Goal: Connect with others: Connect with others

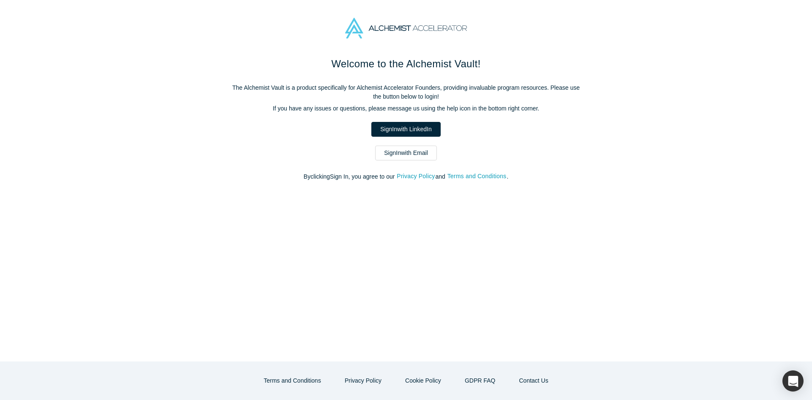
click at [407, 161] on div "Welcome to the Alchemist Vault! The Alchemist Vault is a product specifically f…" at bounding box center [405, 123] width 355 height 134
click at [398, 154] on link "Sign In with Email" at bounding box center [406, 153] width 62 height 15
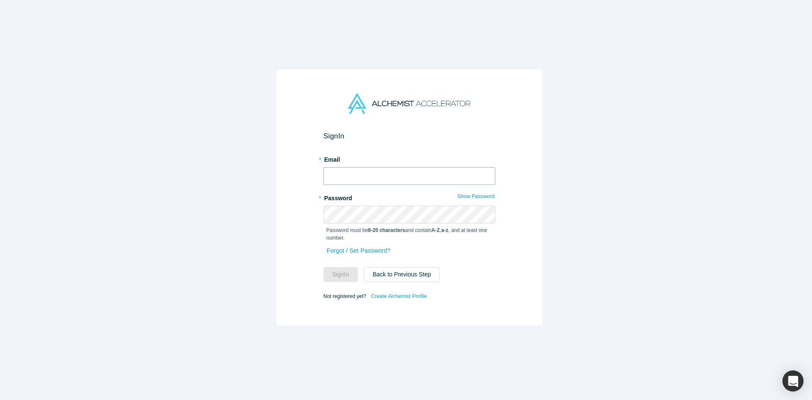
click at [366, 176] on input "text" at bounding box center [410, 176] width 172 height 18
click at [365, 176] on input "text" at bounding box center [410, 176] width 172 height 18
type input "[EMAIL_ADDRESS][DOMAIN_NAME]"
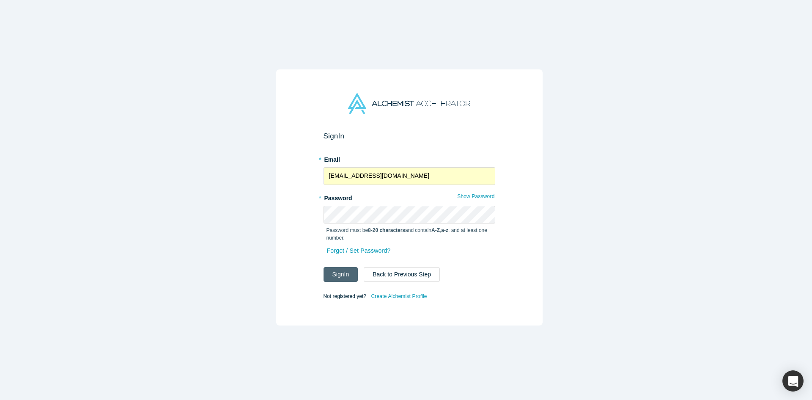
click at [337, 274] on button "Sign In" at bounding box center [341, 274] width 35 height 15
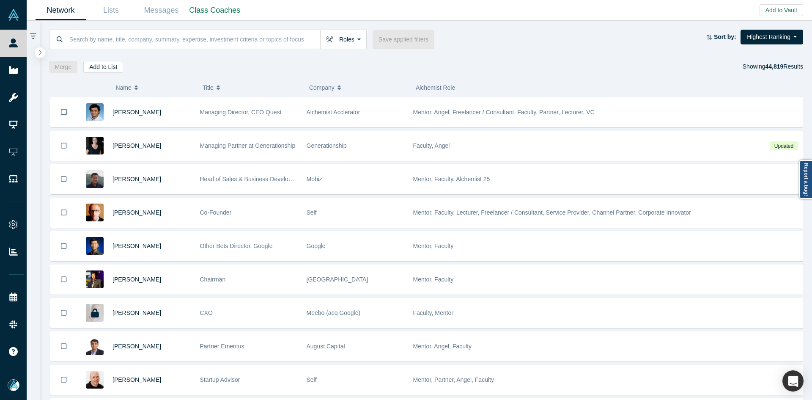
click at [255, 25] on div "Roles Founders Faculty Mentors Alumni Mentor Angels VCs Corporate Innovator Ser…" at bounding box center [426, 47] width 773 height 52
click at [255, 33] on input at bounding box center [195, 39] width 252 height 20
paste input "[PERSON_NAME]"
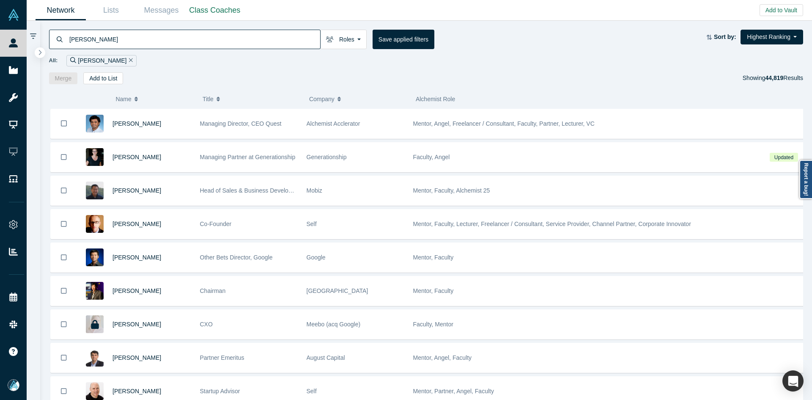
type input "[PERSON_NAME]"
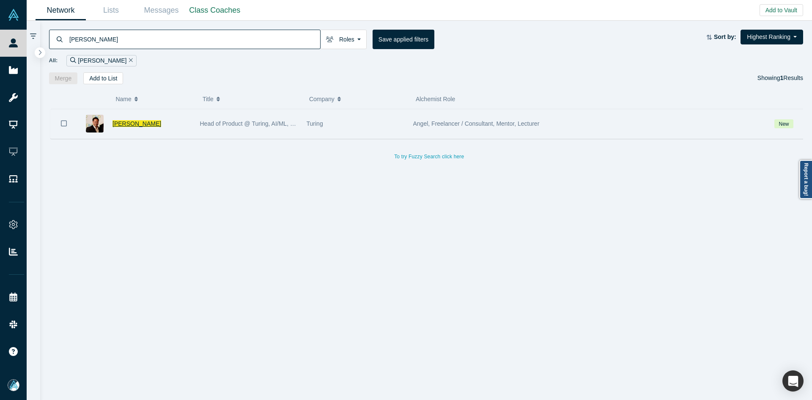
click at [125, 123] on span "[PERSON_NAME]" at bounding box center [137, 123] width 49 height 7
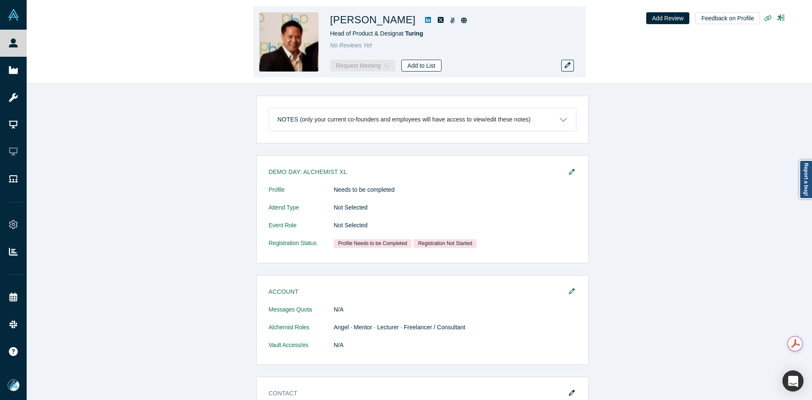
click at [415, 67] on button "Add to List" at bounding box center [421, 66] width 40 height 12
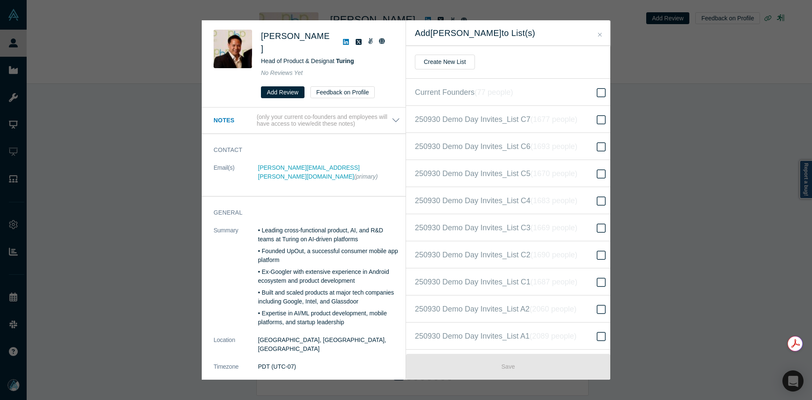
scroll to position [190, 0]
click at [555, 197] on icon "( 16644 people )" at bounding box center [563, 200] width 51 height 8
click at [0, 0] on input "250930 Demo Day Invites_Base List ( 16644 people )" at bounding box center [0, 0] width 0 height 0
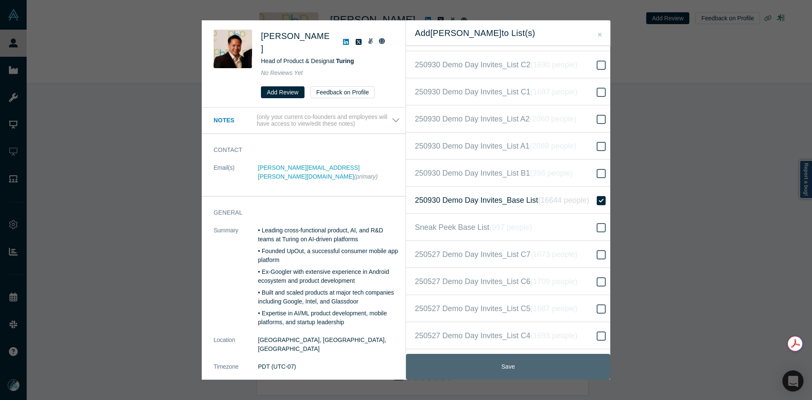
click at [506, 367] on button "Save" at bounding box center [508, 367] width 204 height 26
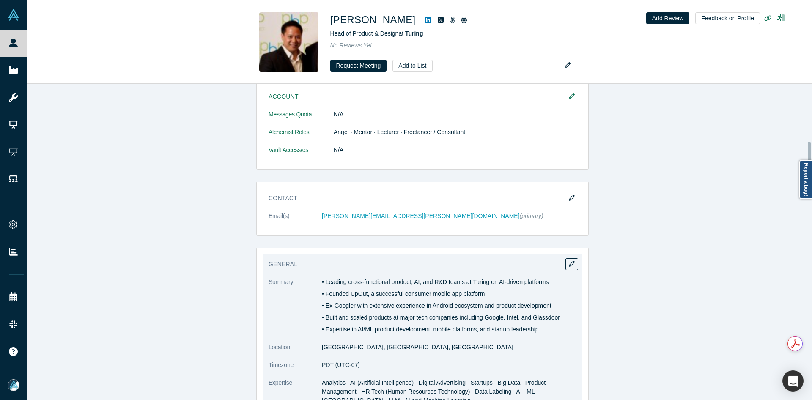
scroll to position [508, 0]
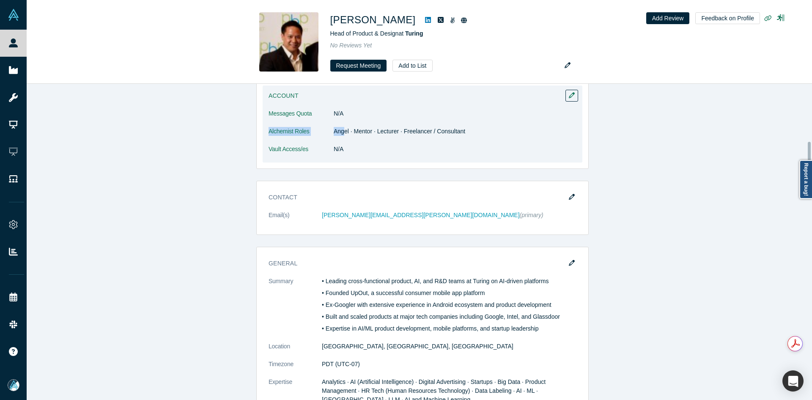
drag, startPoint x: 393, startPoint y: 123, endPoint x: 410, endPoint y: 120, distance: 17.5
click at [410, 120] on dl "Messages Quota N/A Alchemist Roles Angel · Mentor · Lecturer · Freelancer / Con…" at bounding box center [423, 135] width 308 height 53
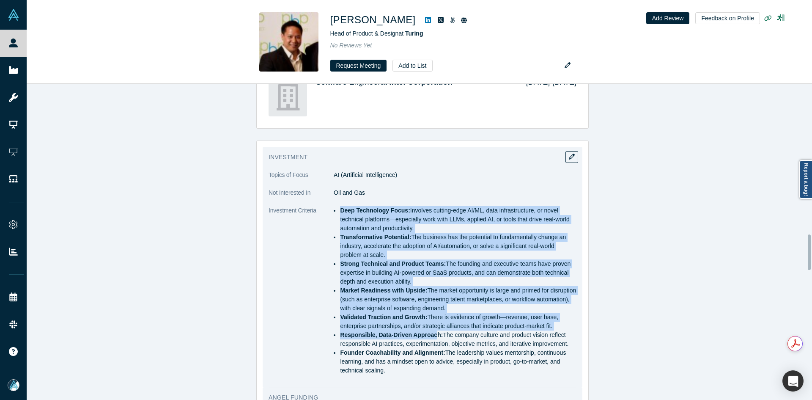
scroll to position [1396, 0]
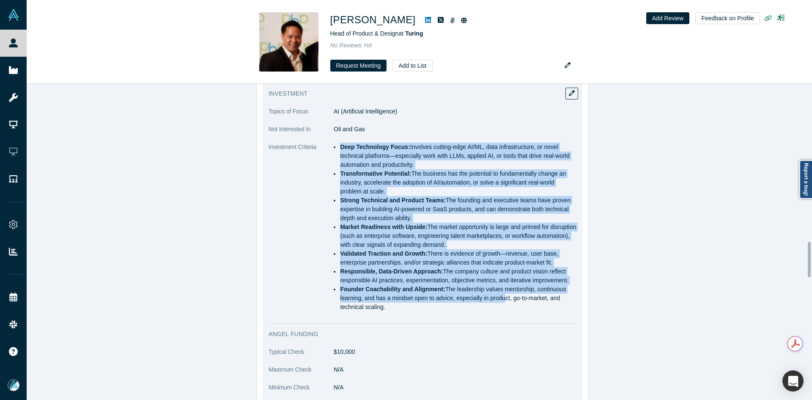
drag, startPoint x: 329, startPoint y: 271, endPoint x: 497, endPoint y: 303, distance: 170.9
click at [497, 303] on dl "Topics of Focus AI (Artificial Intelligence) Not Interested In Oil and Gas Inve…" at bounding box center [423, 213] width 308 height 213
copy dl "Lore Ipsumdolor Sitam: Consecte adipisc-elit SE/DO, eius temporincididu, ut lab…"
click at [495, 304] on li "Founder Coachability and Alignment: The leadership values mentorship, continuou…" at bounding box center [458, 298] width 236 height 27
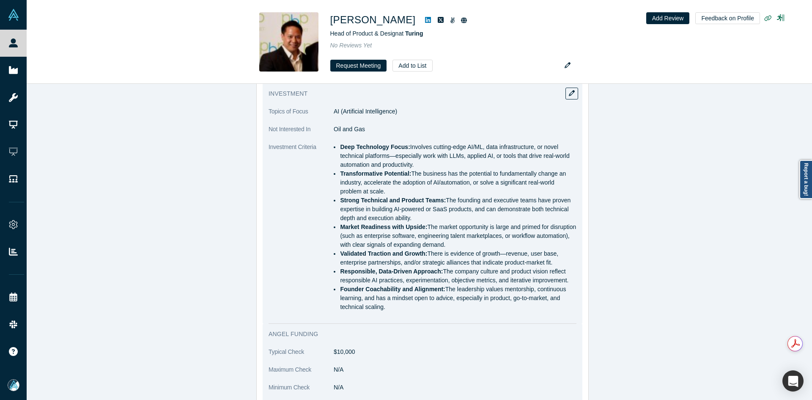
copy ul "Lore Ipsumdolor Sitam: Consecte adipisc-elit SE/DO, eius temporincididu, ut lab…"
drag, startPoint x: 337, startPoint y: 147, endPoint x: 424, endPoint y: 309, distance: 183.8
click at [423, 315] on dl "Topics of Focus AI (Artificial Intelligence) Not Interested In Oil and Gas Inve…" at bounding box center [423, 213] width 308 height 213
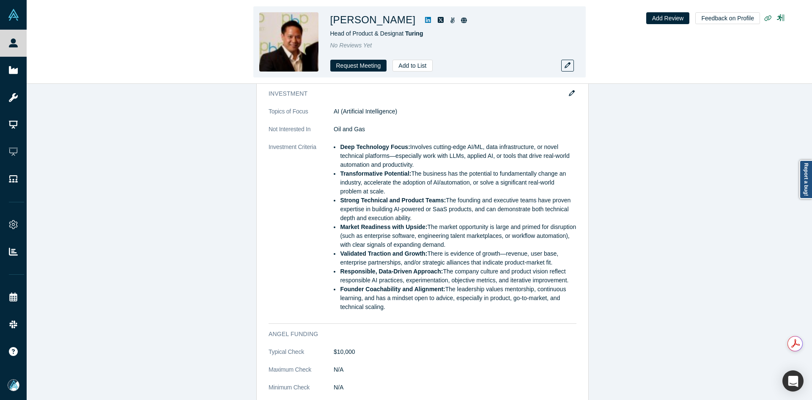
click at [425, 22] on icon at bounding box center [428, 20] width 6 height 6
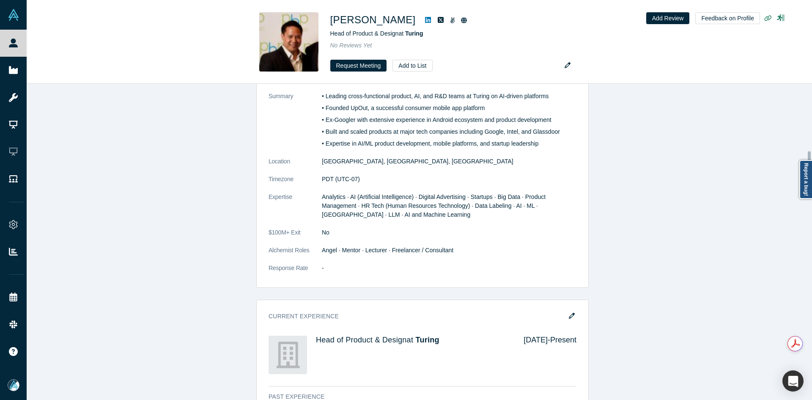
scroll to position [592, 0]
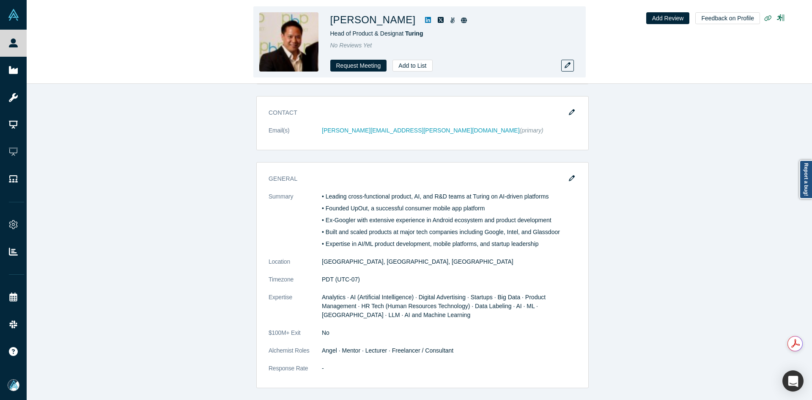
click at [447, 20] on link at bounding box center [452, 20] width 11 height 10
drag, startPoint x: 382, startPoint y: 24, endPoint x: 379, endPoint y: 17, distance: 7.6
